Goal: Task Accomplishment & Management: Use online tool/utility

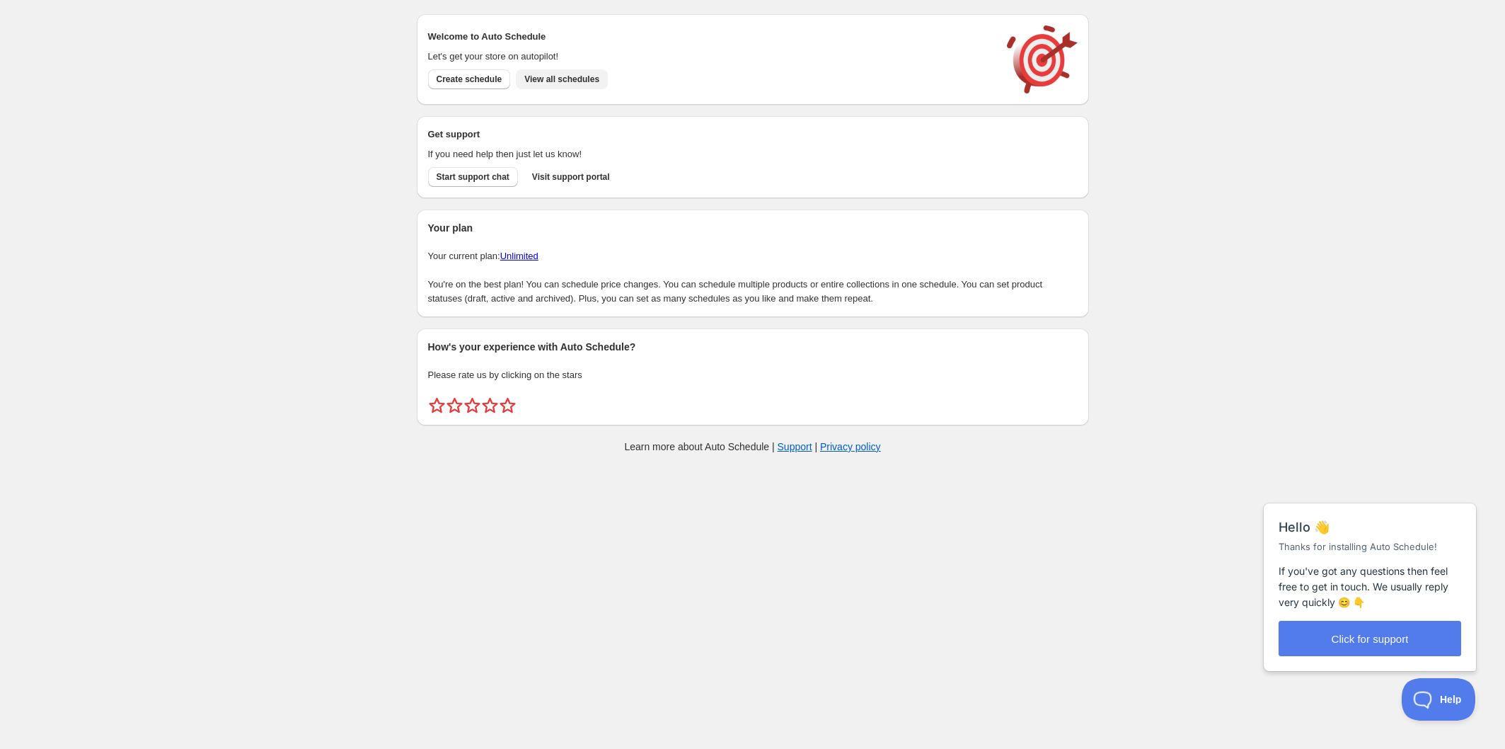
click at [548, 82] on span "View all schedules" at bounding box center [561, 79] width 75 height 11
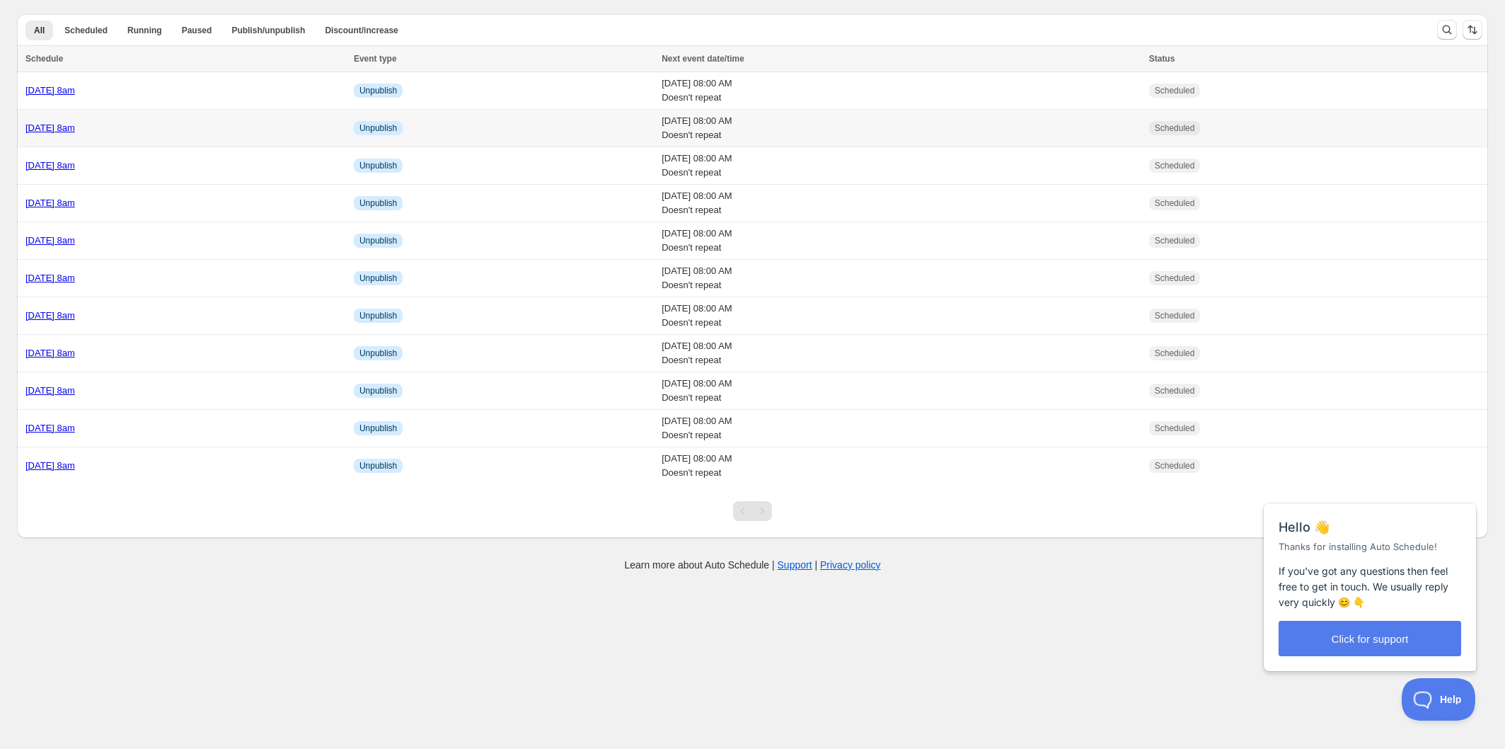
click at [235, 125] on div "[DATE] 8am" at bounding box center [185, 128] width 320 height 14
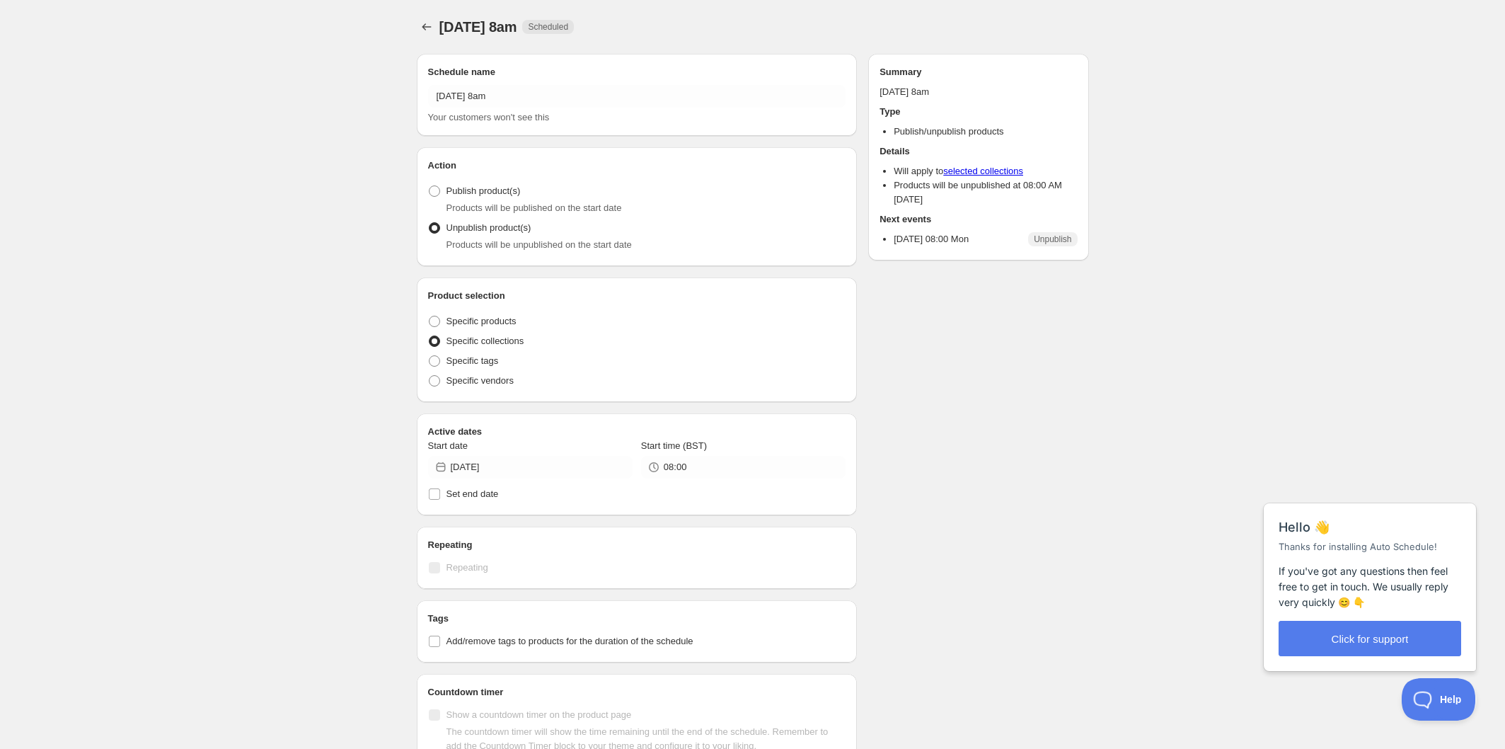
radio input "true"
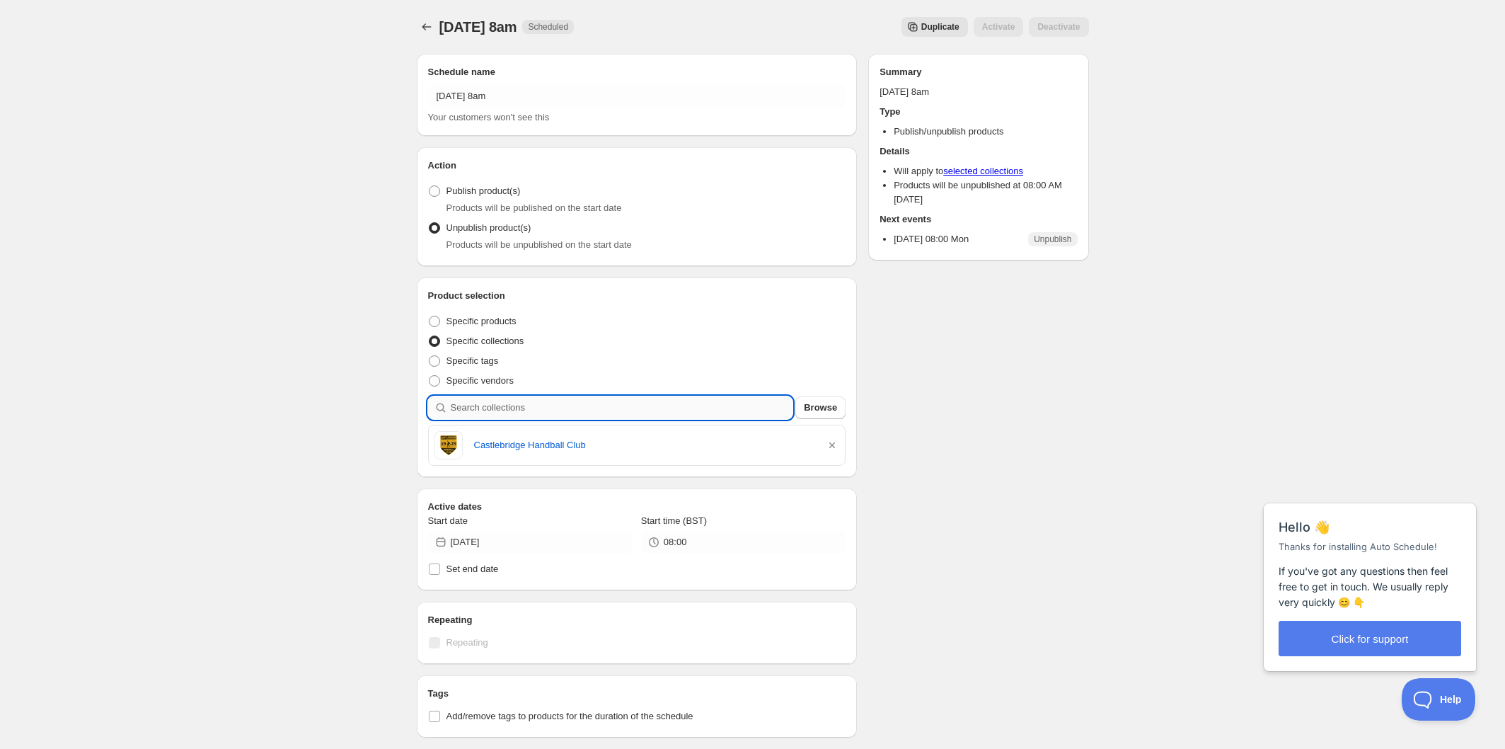
click at [577, 410] on input "search" at bounding box center [622, 407] width 342 height 23
type input "g"
